Goal: Task Accomplishment & Management: Complete application form

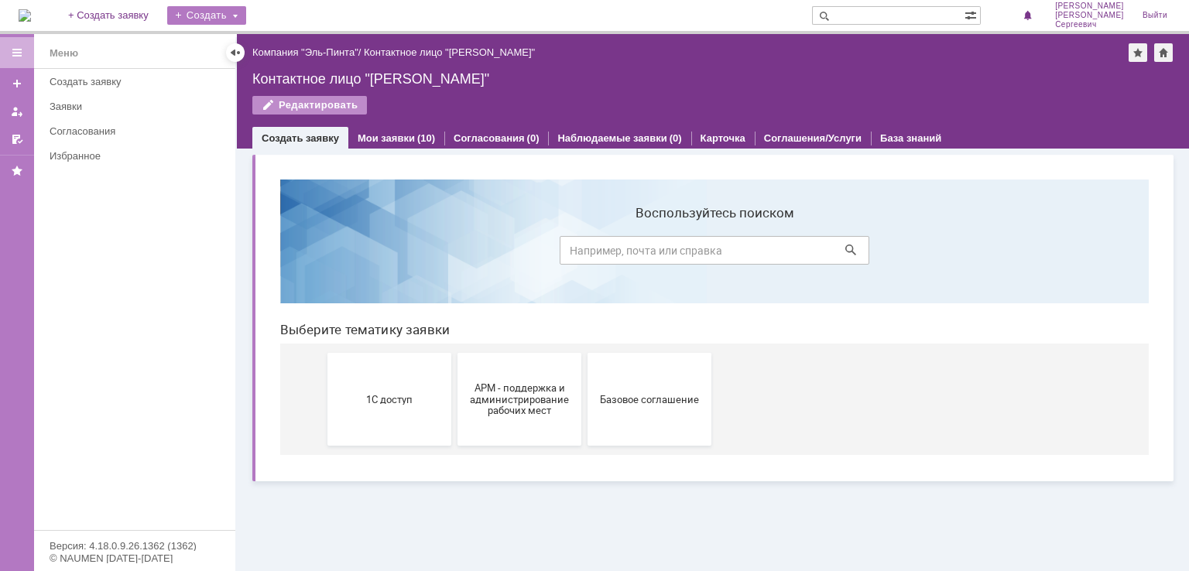
click at [218, 12] on div "Создать" at bounding box center [206, 15] width 79 height 19
click at [128, 17] on link "+ Создать заявку" at bounding box center [108, 15] width 99 height 31
click at [246, 21] on div "Создать" at bounding box center [206, 15] width 79 height 19
click at [251, 54] on link "Заявка" at bounding box center [229, 46] width 118 height 19
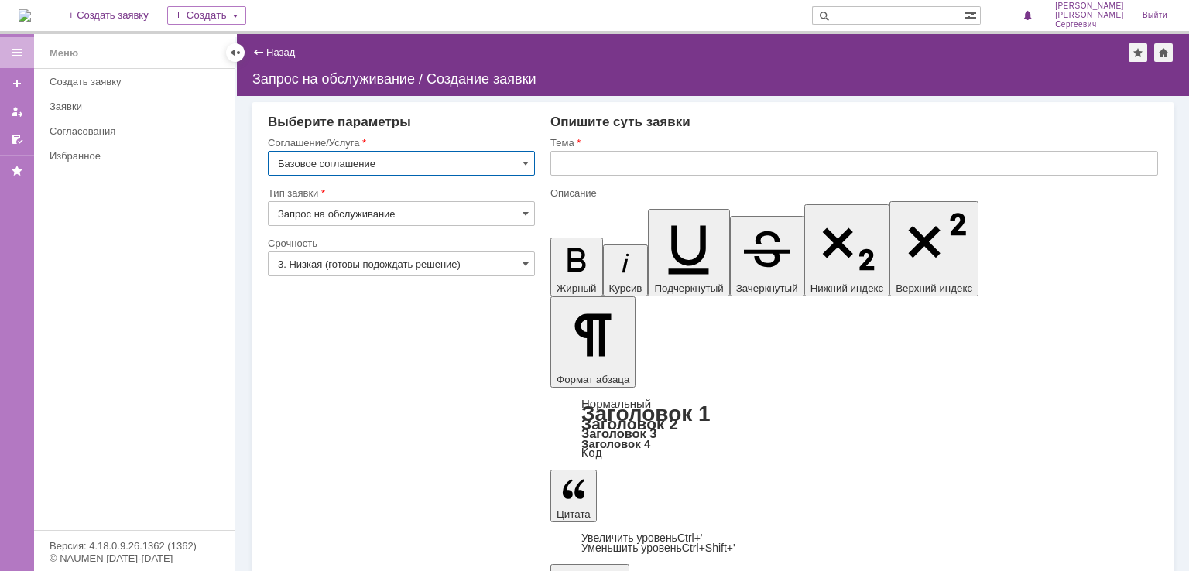
click at [458, 222] on input "Запрос на обслуживание" at bounding box center [401, 213] width 267 height 25
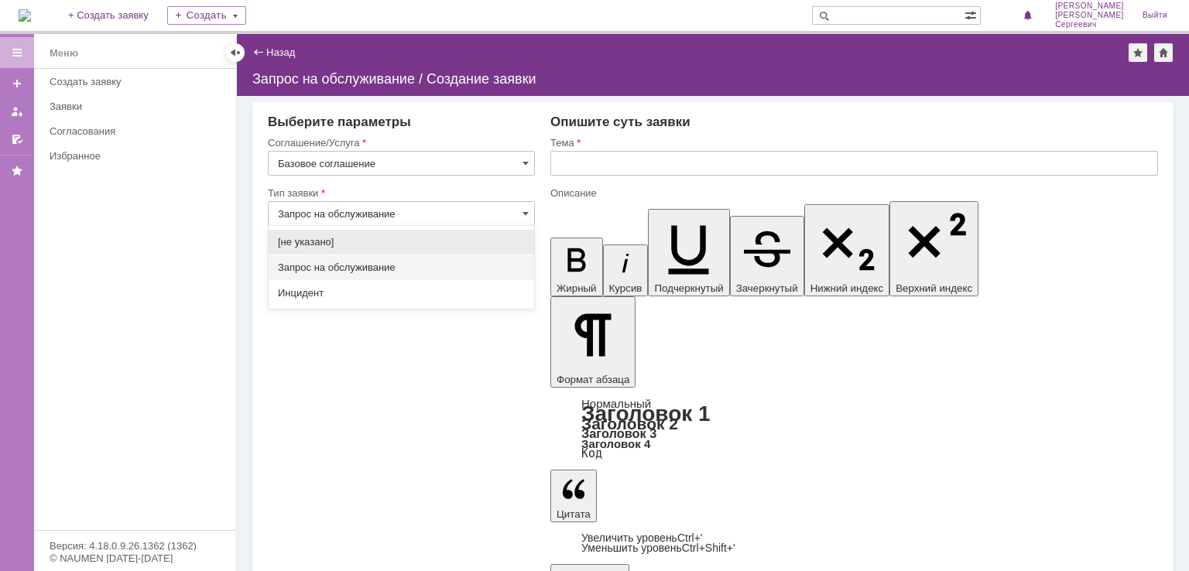
click at [421, 267] on span "Запрос на обслуживание" at bounding box center [401, 268] width 247 height 12
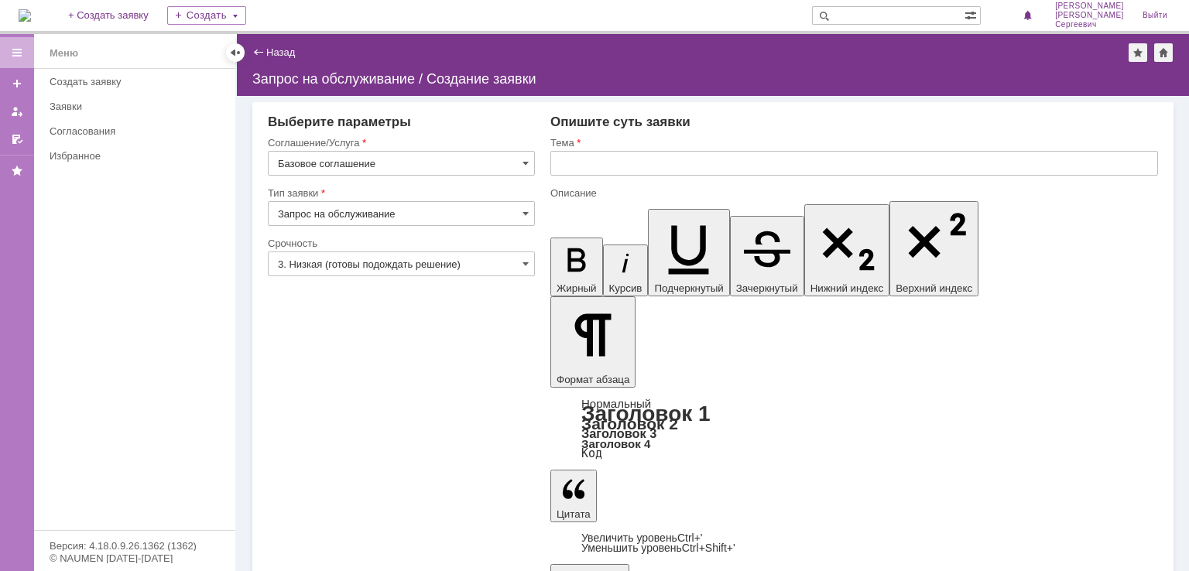
type input "Запрос на обслуживание"
click at [403, 266] on input "3. Низкая (готовы подождать решение)" at bounding box center [401, 264] width 267 height 25
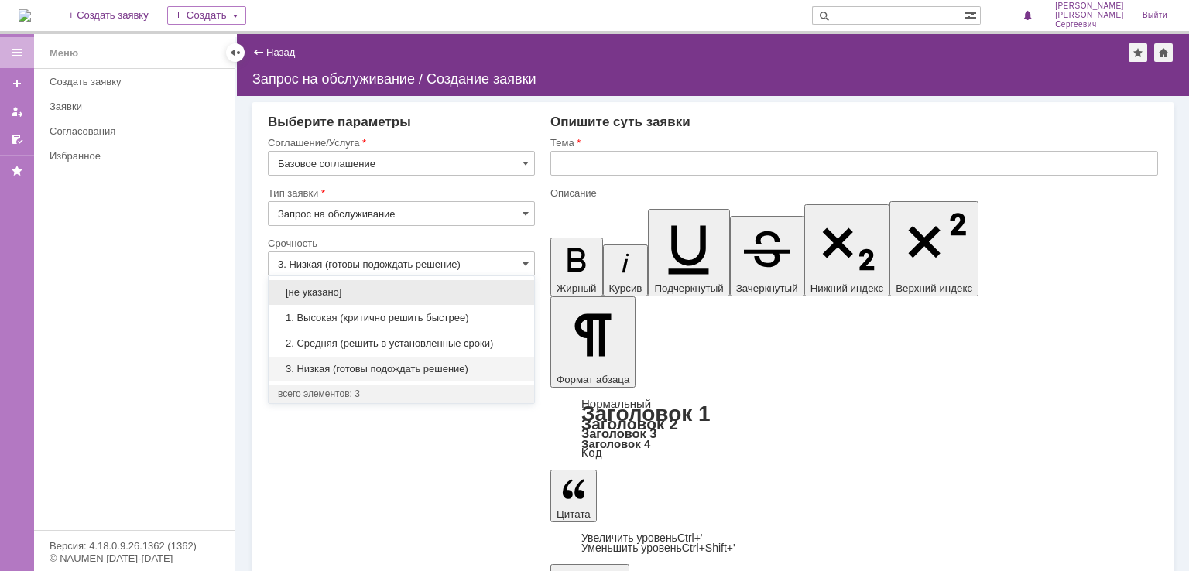
click at [407, 357] on div "3. Низкая (готовы подождать решение)" at bounding box center [402, 369] width 266 height 25
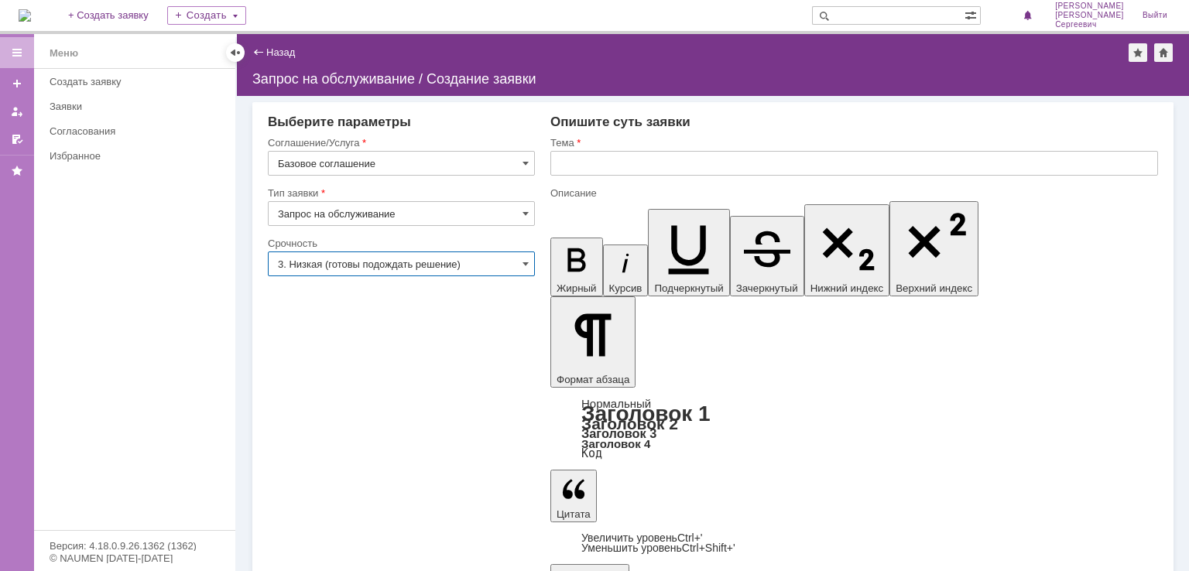
click at [430, 257] on input "3. Низкая (готовы подождать решение)" at bounding box center [401, 264] width 267 height 25
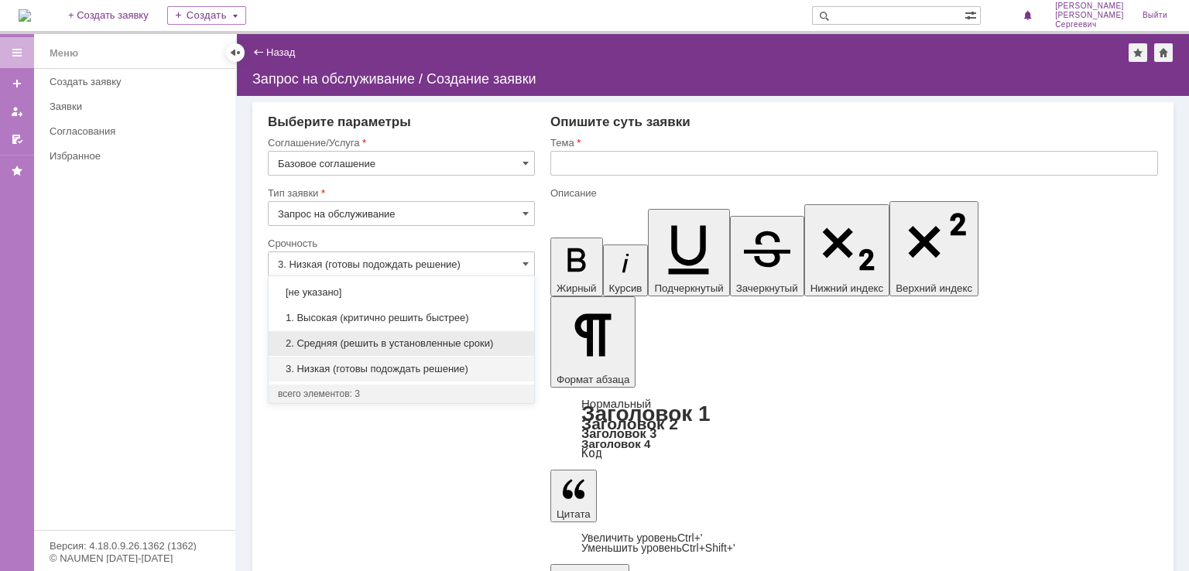
click at [409, 344] on span "2. Средняя (решить в установленные сроки)" at bounding box center [401, 344] width 247 height 12
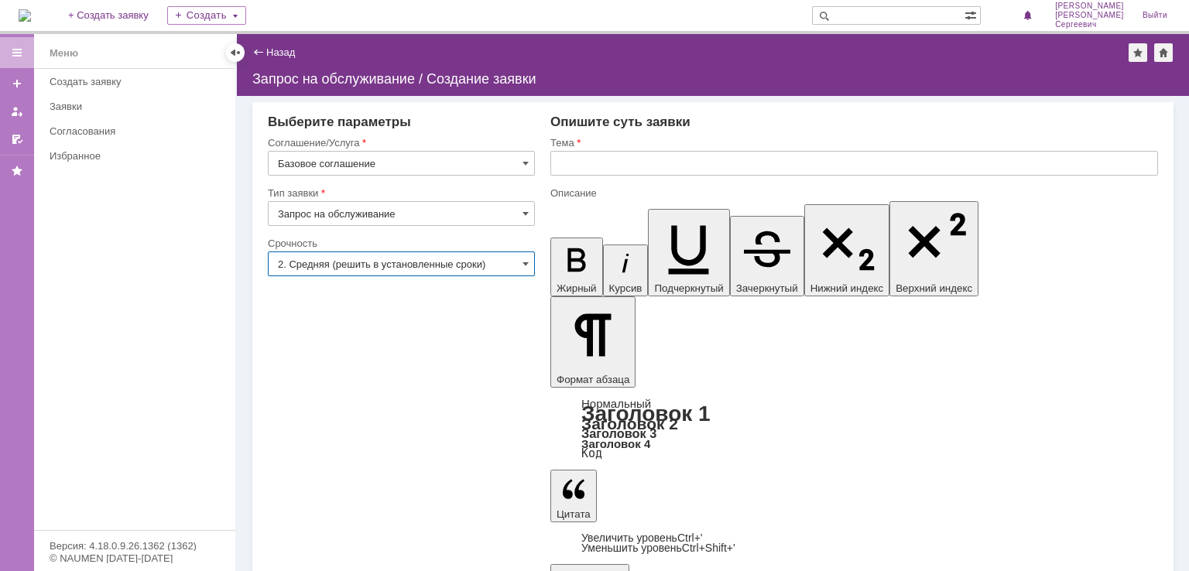
click at [593, 168] on input "text" at bounding box center [854, 163] width 608 height 25
type input "2. Средняя (решить в установленные сроки)"
type input "Замена сканера"
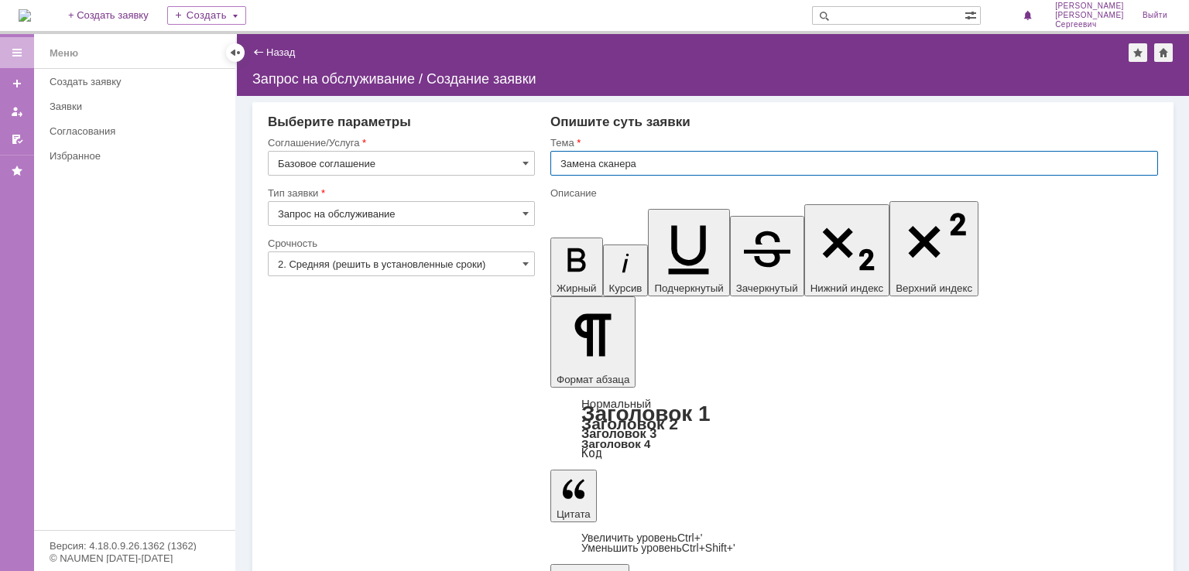
click at [649, 170] on input "Замена сканера" at bounding box center [854, 163] width 608 height 25
type input "Замена сканера с настройкой"
